Goal: Check status: Check status

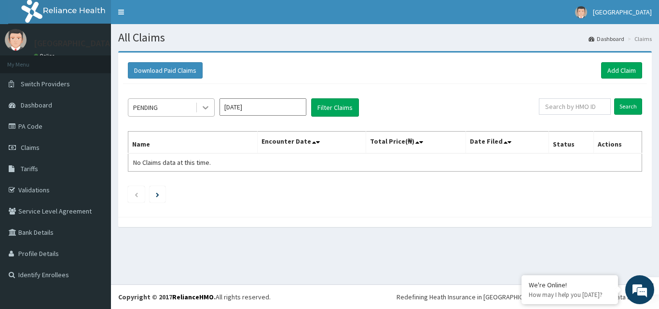
click at [205, 108] on icon at bounding box center [206, 108] width 6 height 3
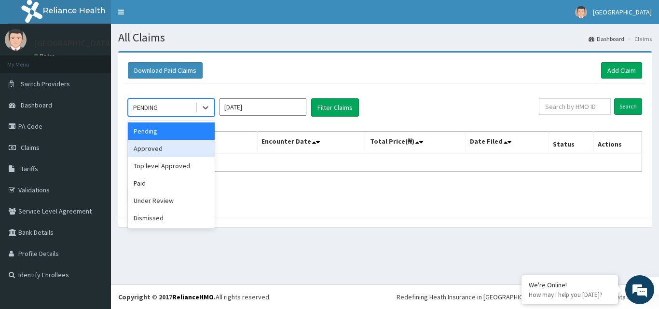
click at [151, 152] on div "Approved" at bounding box center [171, 148] width 87 height 17
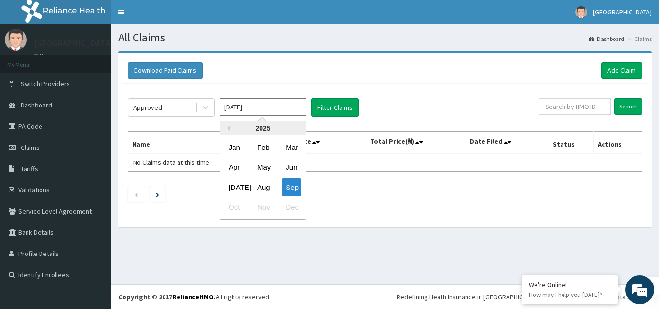
click at [302, 107] on input "[DATE]" at bounding box center [263, 106] width 87 height 17
click at [262, 185] on div "Aug" at bounding box center [262, 188] width 19 height 18
type input "[DATE]"
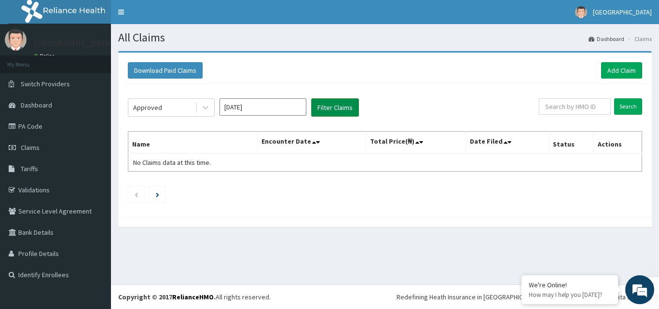
click at [329, 111] on button "Filter Claims" at bounding box center [335, 107] width 48 height 18
click at [59, 124] on link "PA Code" at bounding box center [55, 126] width 111 height 21
